Goal: Task Accomplishment & Management: Use online tool/utility

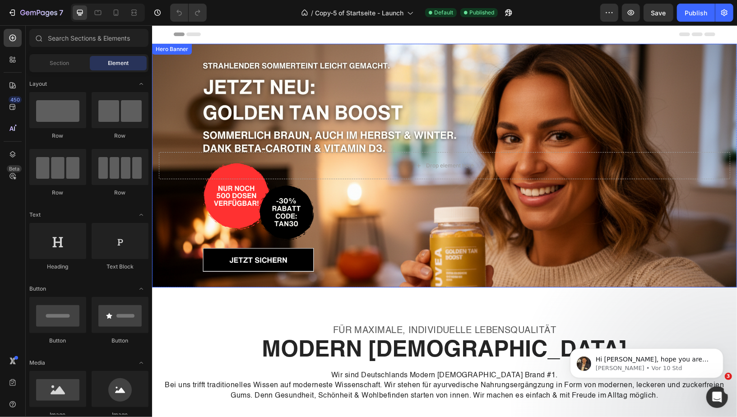
click at [400, 54] on div "Background Image" at bounding box center [444, 165] width 585 height 244
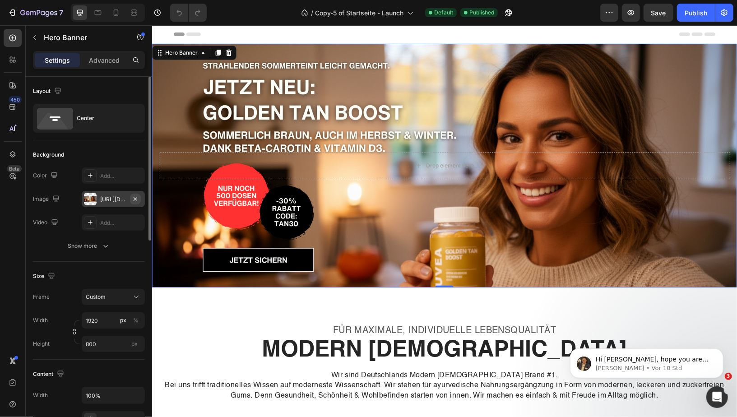
click at [136, 199] on icon "button" at bounding box center [135, 198] width 7 height 7
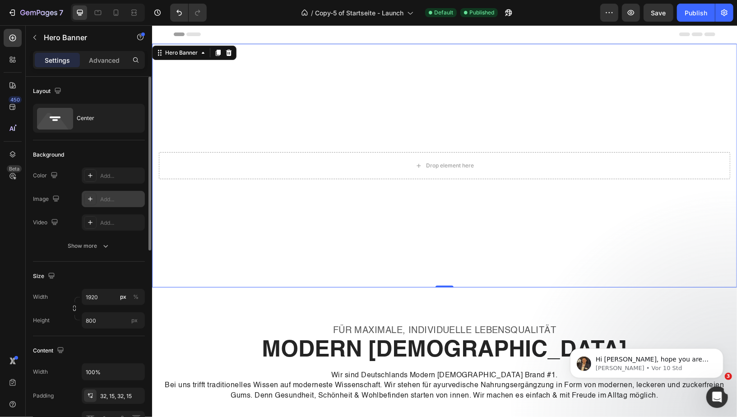
click at [113, 197] on div "Add..." at bounding box center [121, 199] width 42 height 8
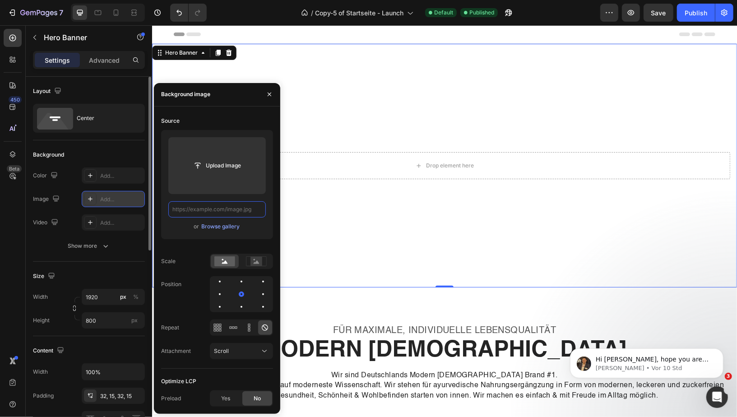
click at [213, 211] on input "text" at bounding box center [217, 209] width 98 height 16
paste input "https://cdn.shopify.com/s/files/1/0775/8341/7625/files/JETZT_NEU_GOLDEN_TAN_BOO…"
type input "https://cdn.shopify.com/s/files/1/0775/8341/7625/files/JETZT_NEU_GOLDEN_TAN_BOO…"
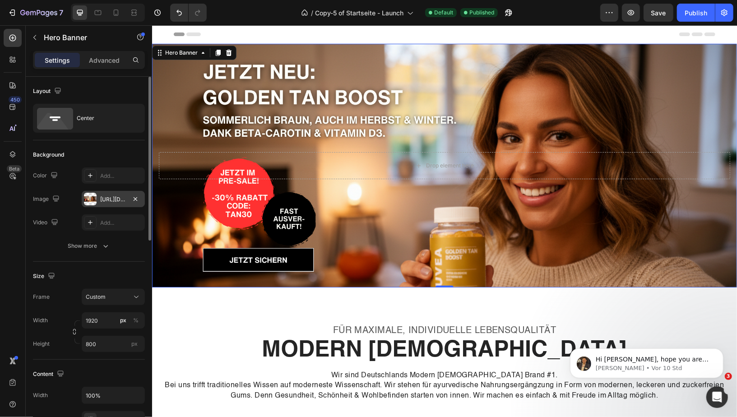
click at [546, 76] on div "Background Image" at bounding box center [444, 165] width 585 height 244
click at [691, 10] on div "Publish" at bounding box center [696, 12] width 23 height 9
click at [116, 13] on icon at bounding box center [116, 12] width 9 height 9
type input "100"
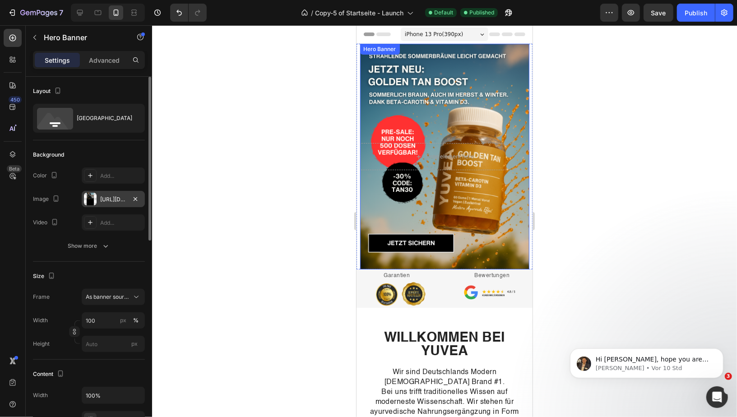
click at [485, 119] on div "Overlay" at bounding box center [444, 156] width 169 height 226
click at [112, 198] on div "https://cdn.shopify.com/s/files/1/0775/8341/7625/files/GOLDEN-TAN-BOOST_neu-Hea…" at bounding box center [113, 199] width 26 height 8
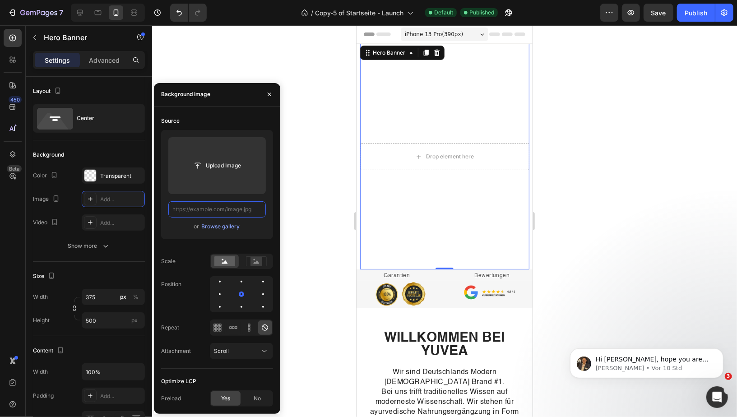
click at [220, 212] on input "text" at bounding box center [217, 209] width 98 height 16
paste input "https://cdn.shopify.com/s/files/1/0775/8341/7625/files/GOLDEN-TAN-BOOST_neu-Hea…"
type input "https://cdn.shopify.com/s/files/1/0775/8341/7625/files/GOLDEN-TAN-BOOST_neu-Hea…"
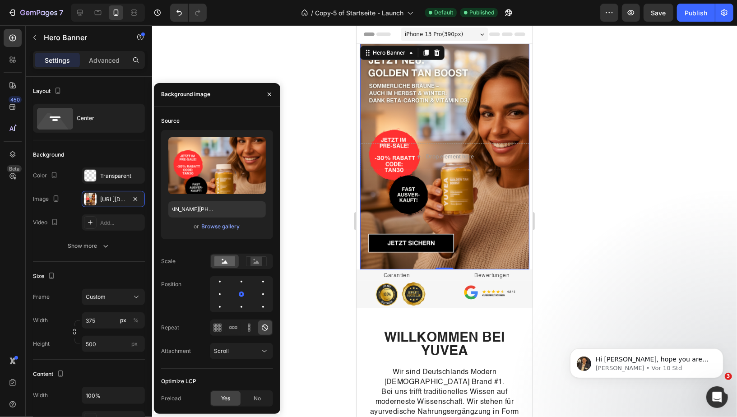
click at [301, 118] on div at bounding box center [444, 221] width 585 height 392
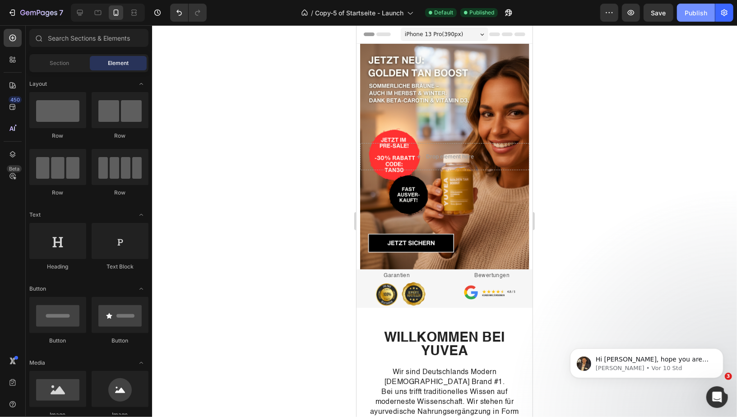
click at [690, 13] on div "Publish" at bounding box center [696, 12] width 23 height 9
click at [220, 141] on div at bounding box center [444, 221] width 585 height 392
click at [666, 85] on div at bounding box center [444, 221] width 585 height 392
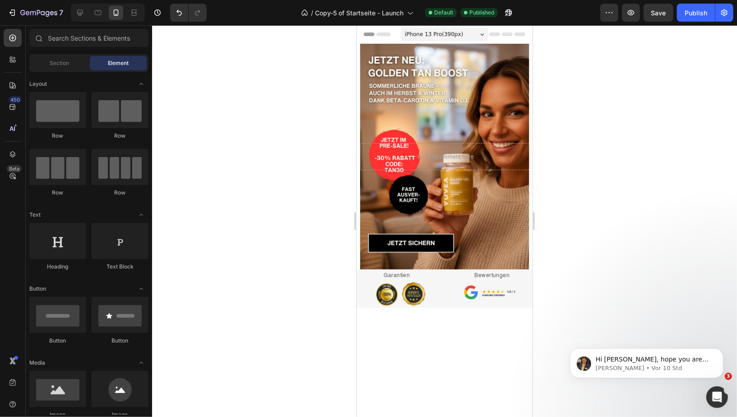
click at [273, 153] on div at bounding box center [444, 221] width 585 height 392
click at [684, 102] on div at bounding box center [444, 221] width 585 height 392
